Goal: Information Seeking & Learning: Check status

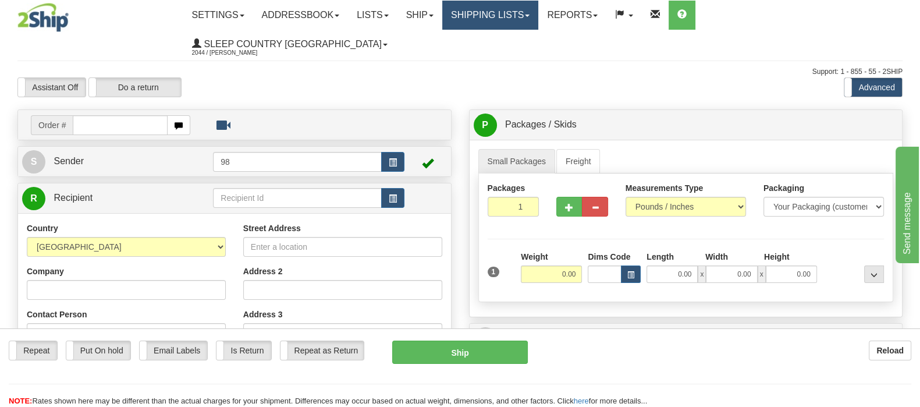
click at [539, 17] on link "Shipping lists" at bounding box center [490, 15] width 96 height 29
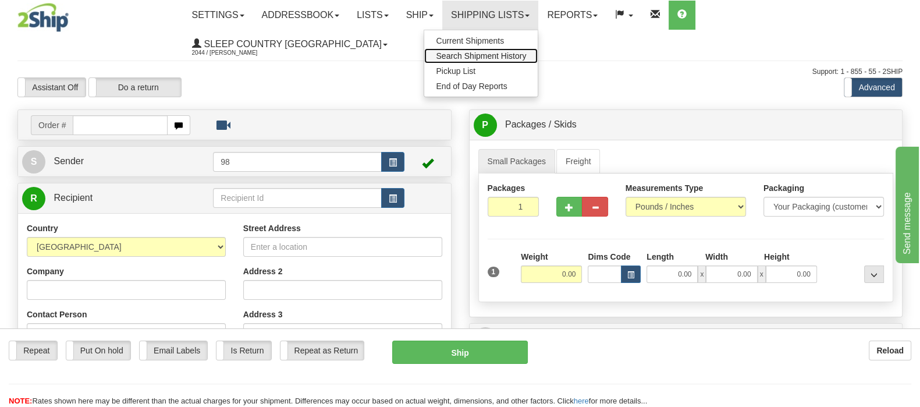
drag, startPoint x: 573, startPoint y: 54, endPoint x: 361, endPoint y: 172, distance: 243.2
click at [526, 55] on span "Search Shipment History" at bounding box center [481, 55] width 90 height 9
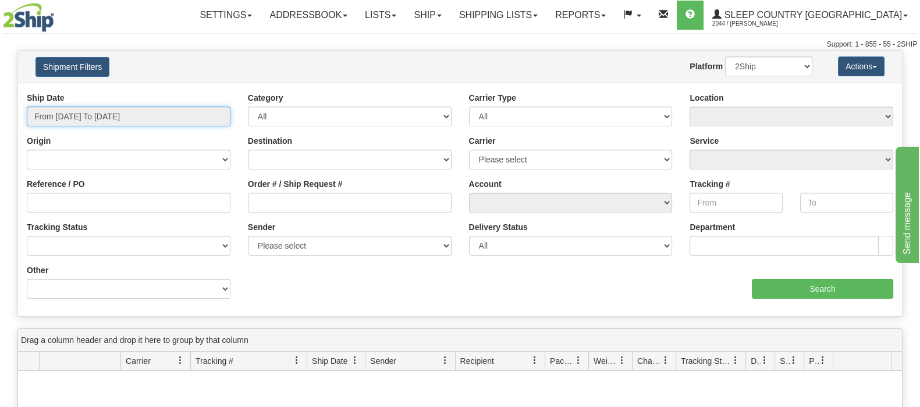
click at [130, 115] on input "From 08/15/2025 To 08/16/2025" at bounding box center [129, 117] width 204 height 20
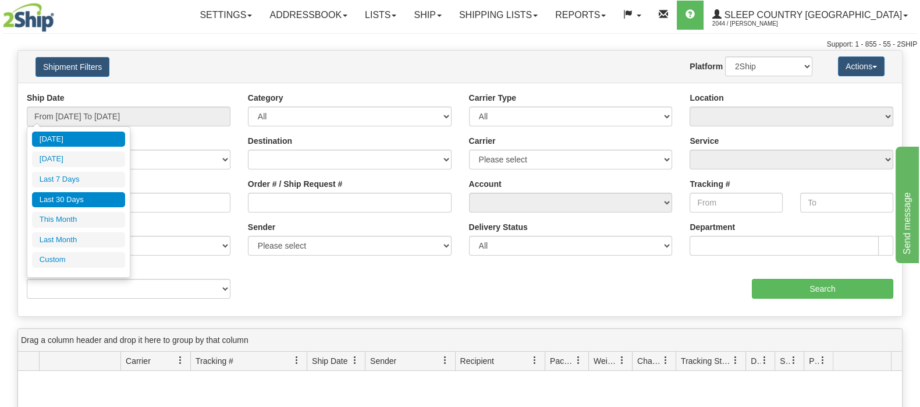
click at [102, 200] on li "Last 30 Days" at bounding box center [78, 200] width 93 height 16
type input "From 07/18/2025 To 08/16/2025"
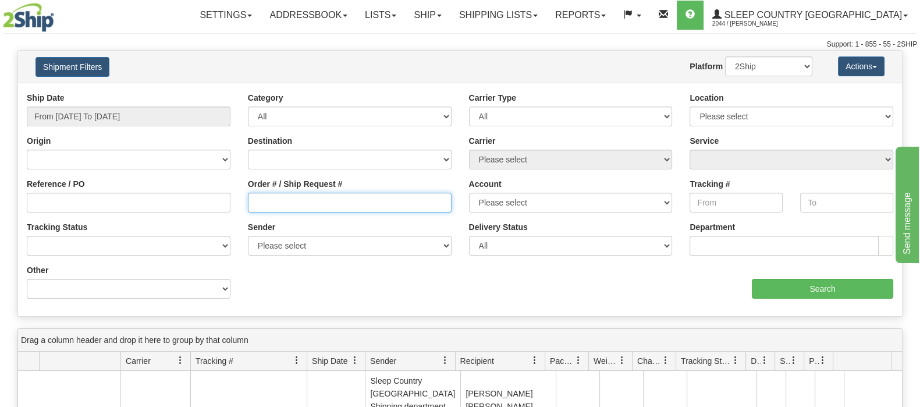
click at [311, 203] on input "Order # / Ship Request #" at bounding box center [350, 203] width 204 height 20
paste input "9000H994583"
type input "9000H994583"
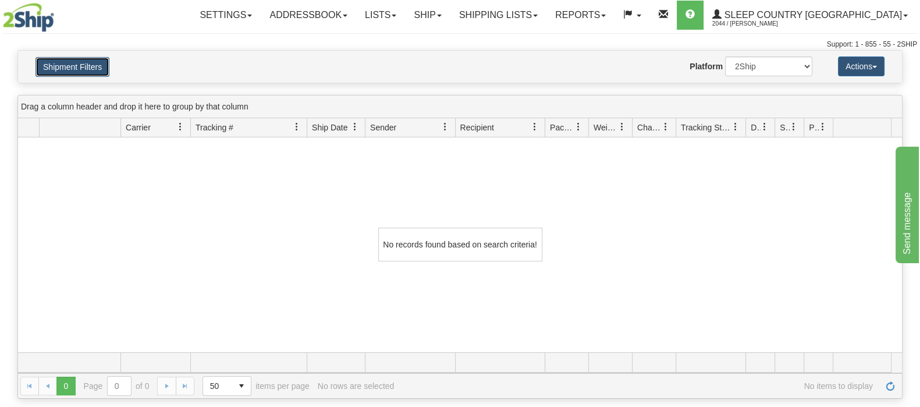
click at [69, 59] on button "Shipment Filters" at bounding box center [73, 67] width 74 height 20
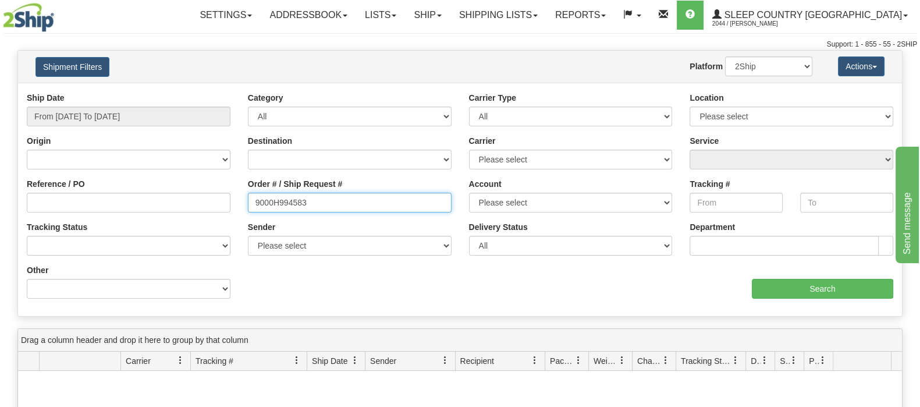
drag, startPoint x: 353, startPoint y: 193, endPoint x: 242, endPoint y: 193, distance: 111.2
click at [243, 194] on div "Order # / Ship Request # 9000H994583" at bounding box center [349, 199] width 221 height 43
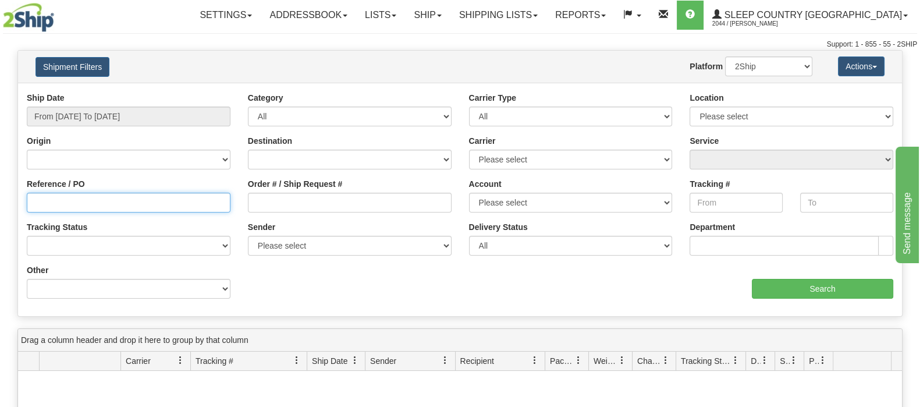
click at [182, 210] on input "Reference / PO" at bounding box center [129, 203] width 204 height 20
paste input "9000H994583"
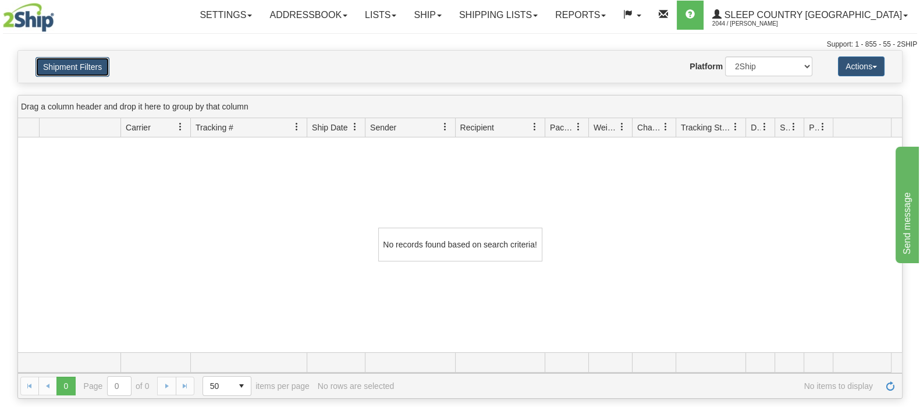
click at [100, 68] on button "Shipment Filters" at bounding box center [73, 67] width 74 height 20
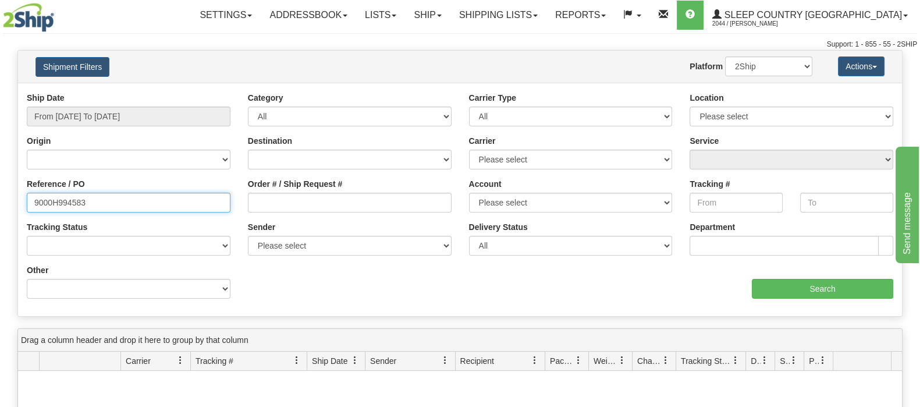
drag, startPoint x: 105, startPoint y: 202, endPoint x: 29, endPoint y: 202, distance: 76.9
click at [29, 202] on input "9000H994583" at bounding box center [129, 203] width 204 height 20
paste input "1020900"
type input "1020900"
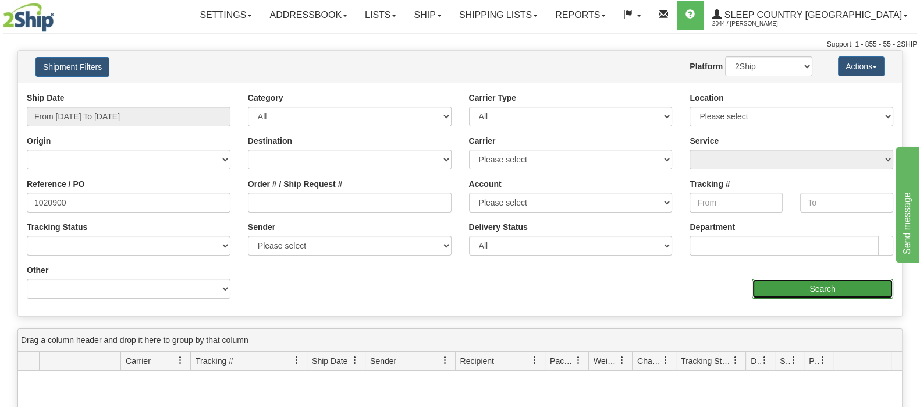
click at [778, 291] on input "Search" at bounding box center [822, 289] width 141 height 20
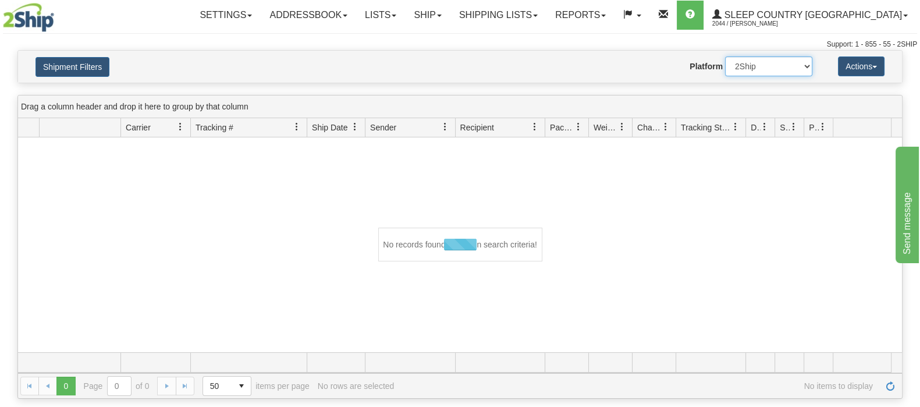
click at [741, 67] on select "2Ship Imported" at bounding box center [768, 66] width 87 height 20
select select "1"
click at [725, 56] on select "2Ship Imported" at bounding box center [768, 66] width 87 height 20
click at [54, 57] on button "Shipment Filters" at bounding box center [73, 67] width 74 height 20
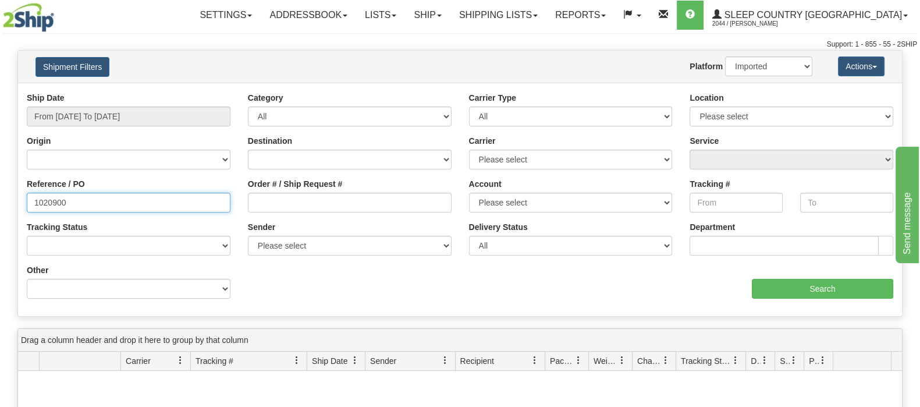
drag, startPoint x: 55, startPoint y: 197, endPoint x: 31, endPoint y: 194, distance: 24.6
click at [31, 194] on div "Reference / PO 1020900" at bounding box center [128, 199] width 221 height 43
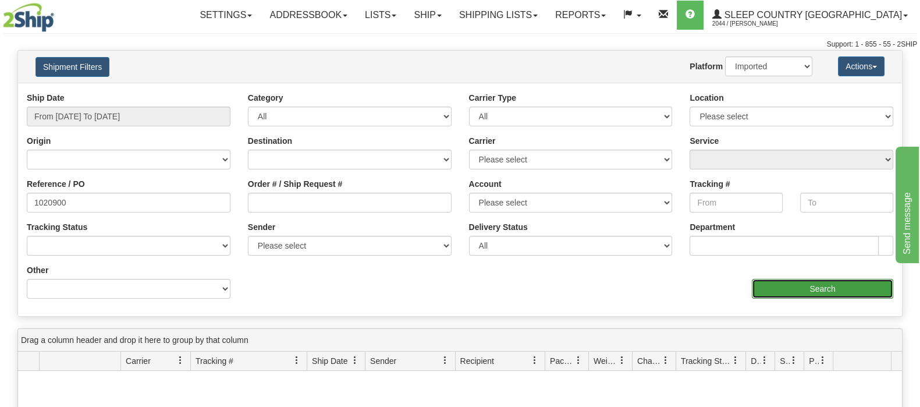
click at [858, 282] on input "Search" at bounding box center [822, 289] width 141 height 20
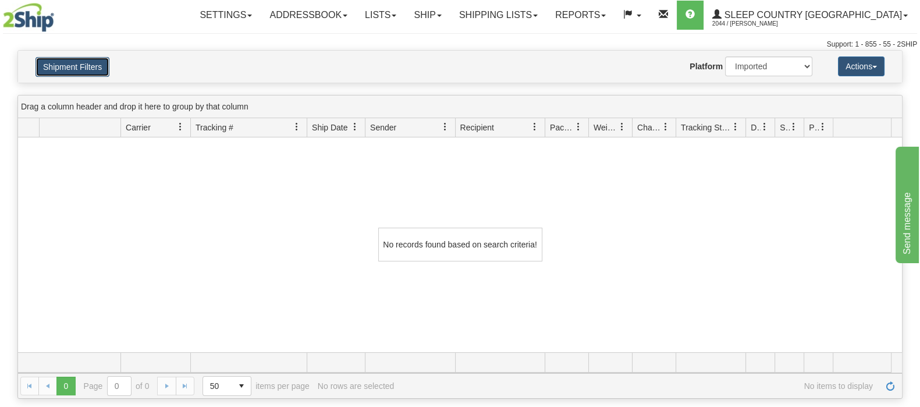
click at [83, 59] on button "Shipment Filters" at bounding box center [73, 67] width 74 height 20
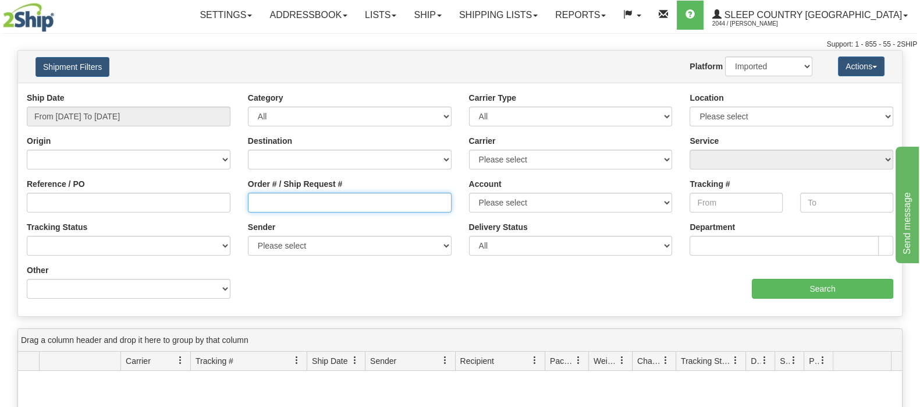
click at [291, 210] on input "Order # / Ship Request #" at bounding box center [350, 203] width 204 height 20
paste input "9000H994583"
type input "9000H994583"
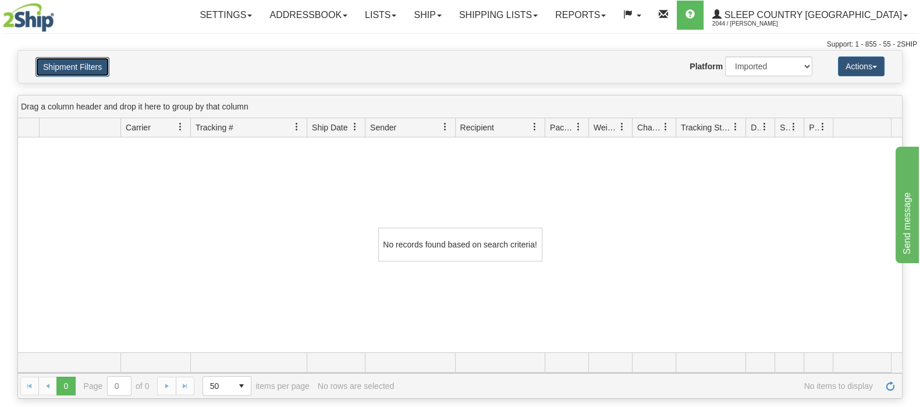
click at [90, 69] on button "Shipment Filters" at bounding box center [73, 67] width 74 height 20
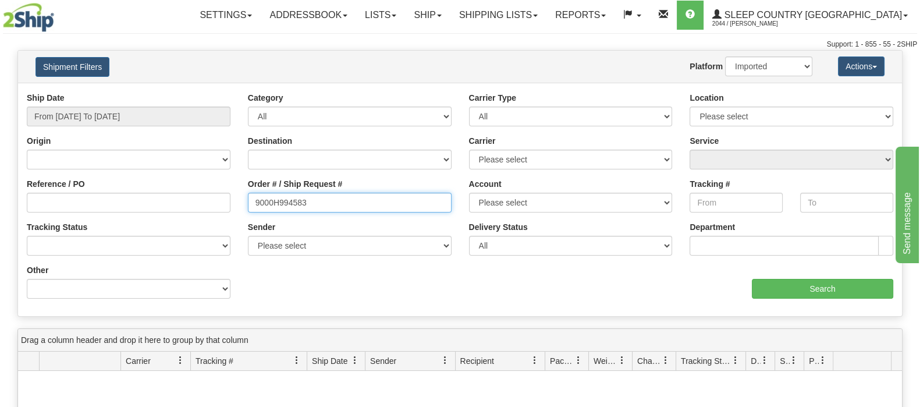
click at [317, 205] on input "9000H994583" at bounding box center [350, 203] width 204 height 20
click at [257, 198] on input "9000H994583" at bounding box center [350, 203] width 204 height 20
drag, startPoint x: 317, startPoint y: 196, endPoint x: 221, endPoint y: 177, distance: 98.5
click at [214, 92] on div "Reference / PO Order # / Ship Request # 9000H994583 Account Please select Canad…" at bounding box center [460, 92] width 884 height 0
click at [298, 209] on input "Order # / Ship Request #" at bounding box center [350, 203] width 204 height 20
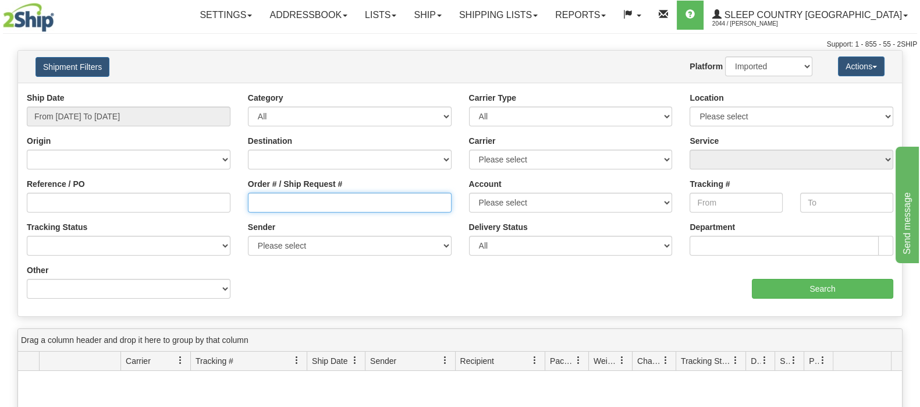
paste input "9002H994993"
type input "9002H994993"
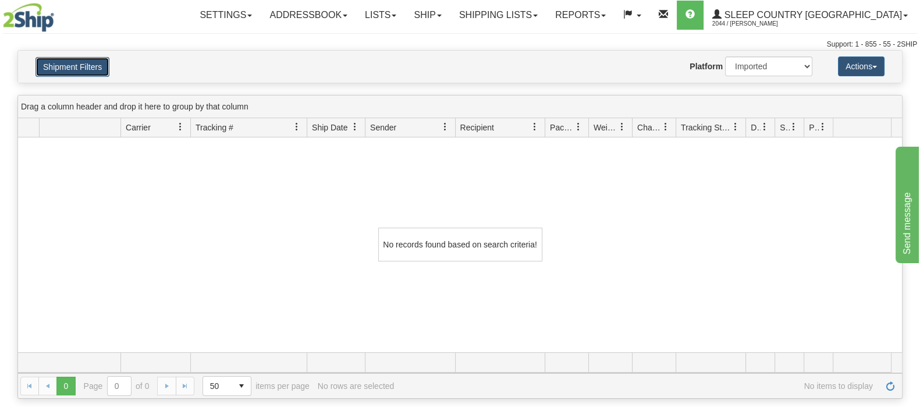
click at [83, 71] on button "Shipment Filters" at bounding box center [73, 67] width 74 height 20
